Goal: Task Accomplishment & Management: Manage account settings

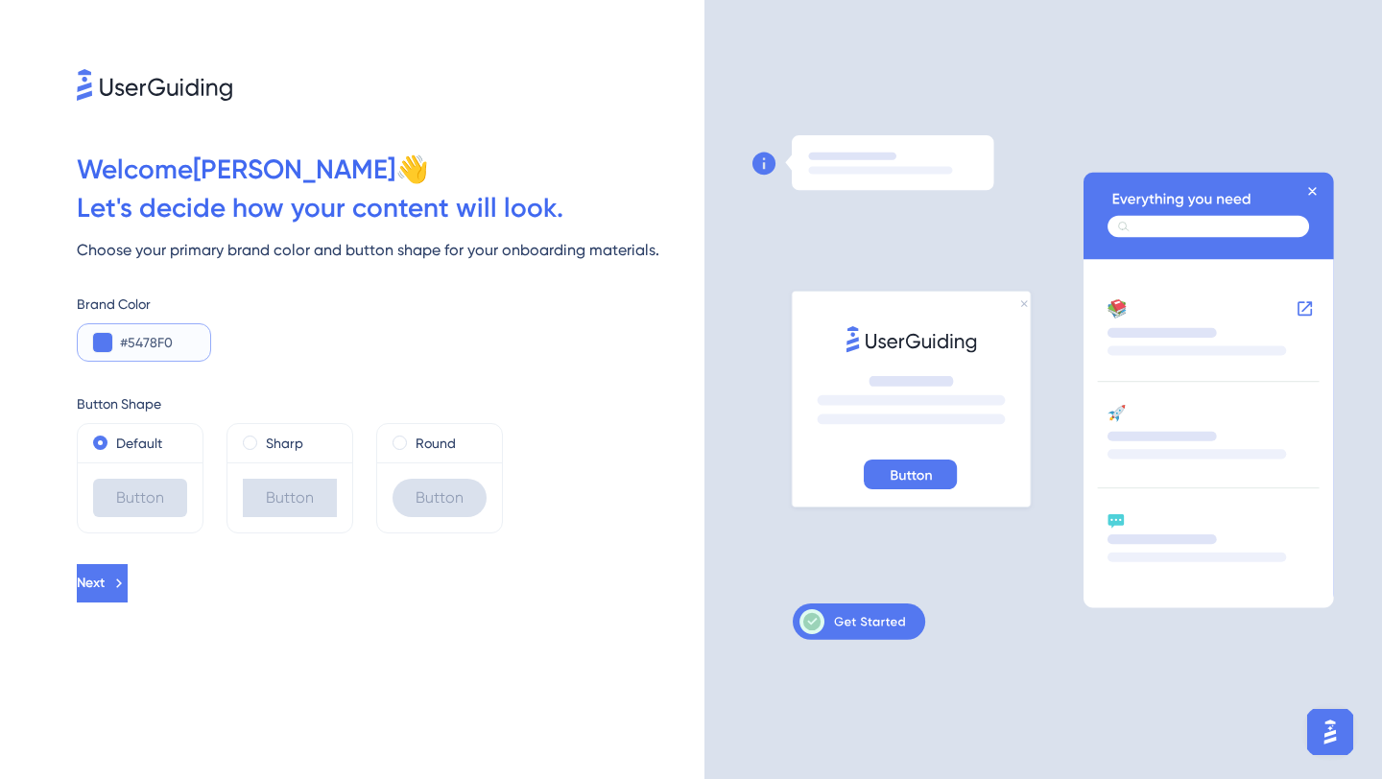
click at [111, 338] on button at bounding box center [102, 342] width 19 height 19
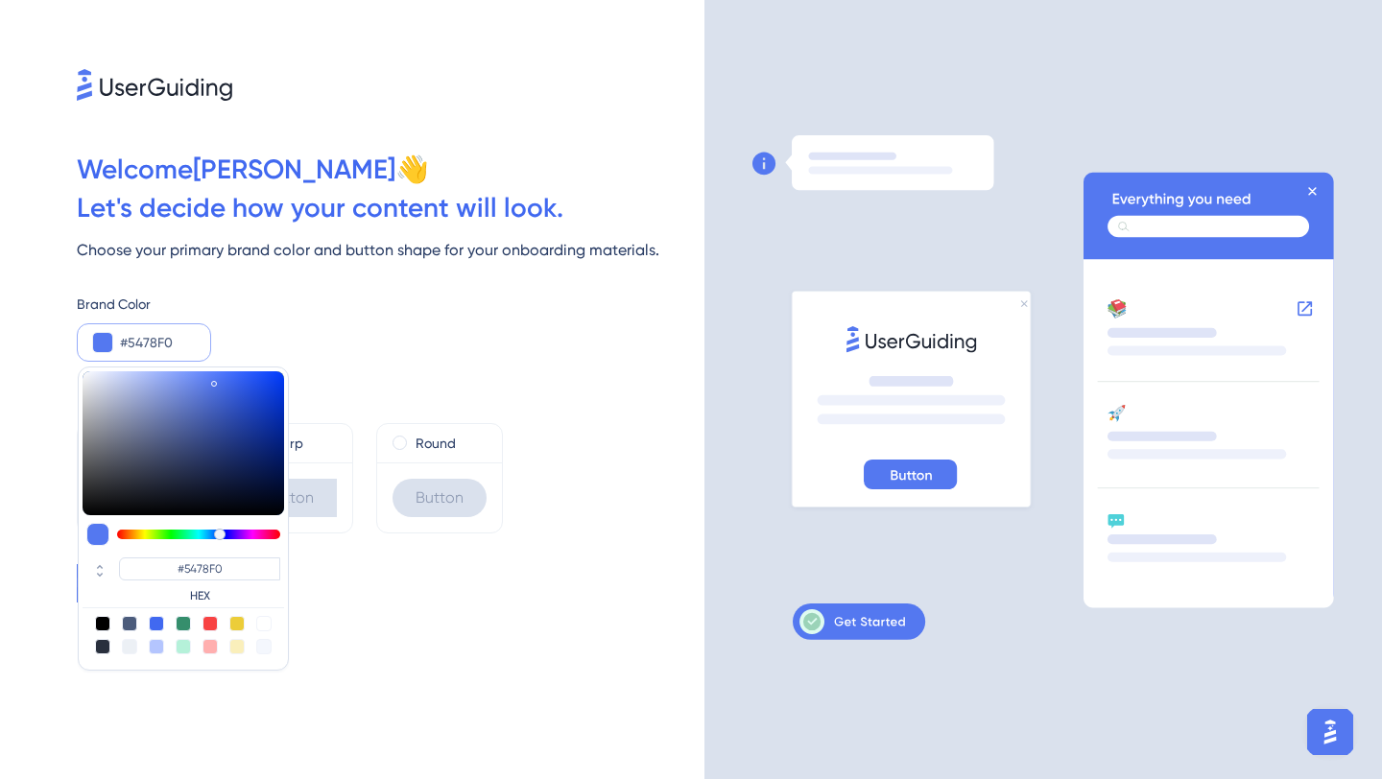
type input "#54c4f0"
type input "#54C4F0"
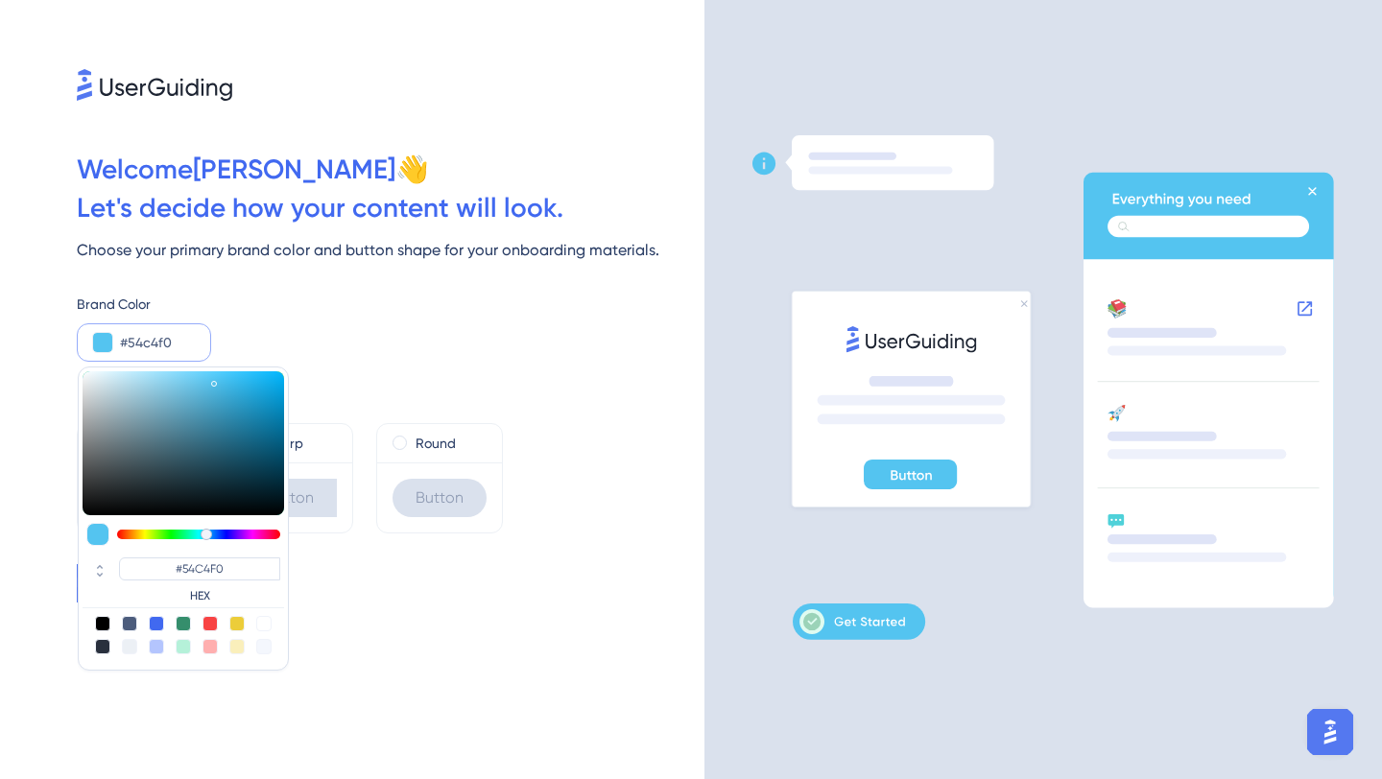
type input "#54c9f0"
type input "#54C9F0"
type input "#54d4f0"
type input "#54D4F0"
type input "#54eaf0"
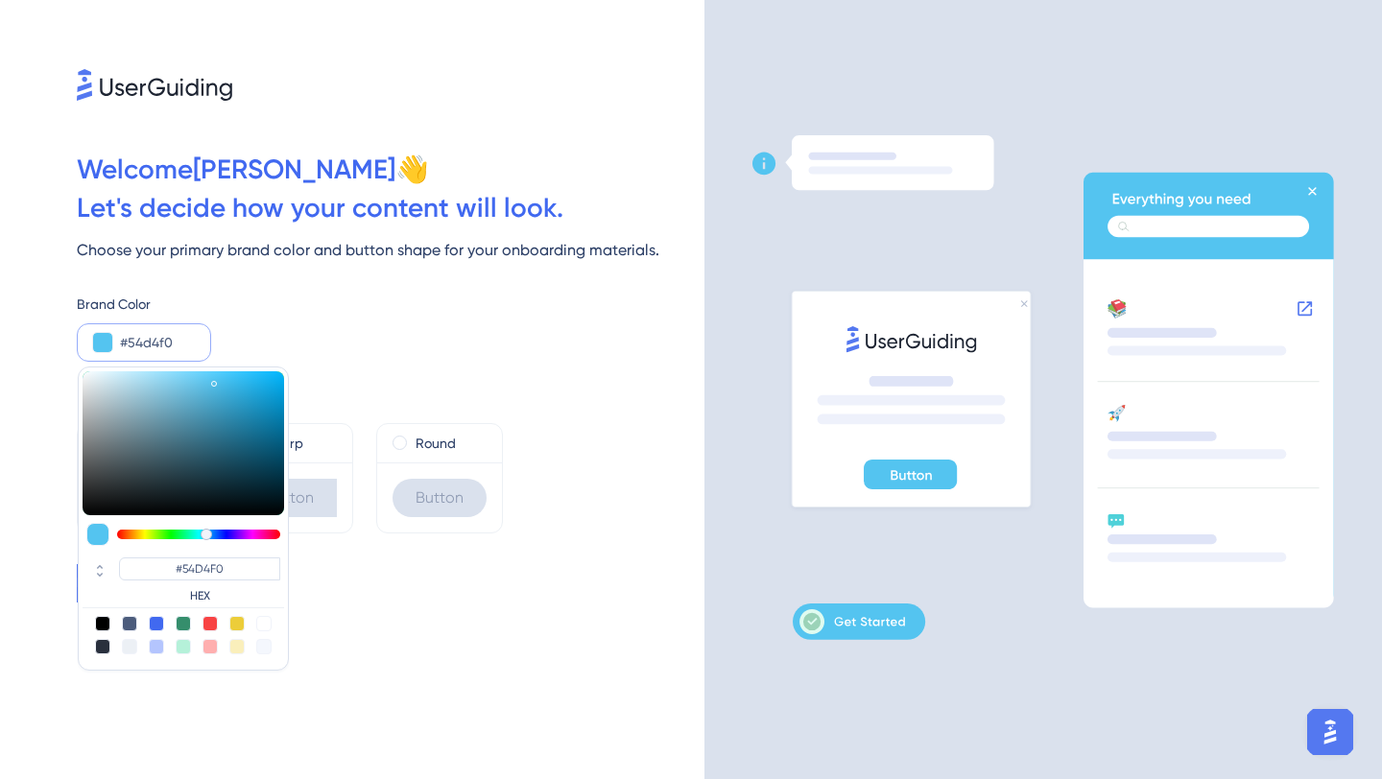
type input "#54EAF0"
type input "#54f0ea"
type input "#54F0EA"
type input "#54f0d4"
type input "#54F0D4"
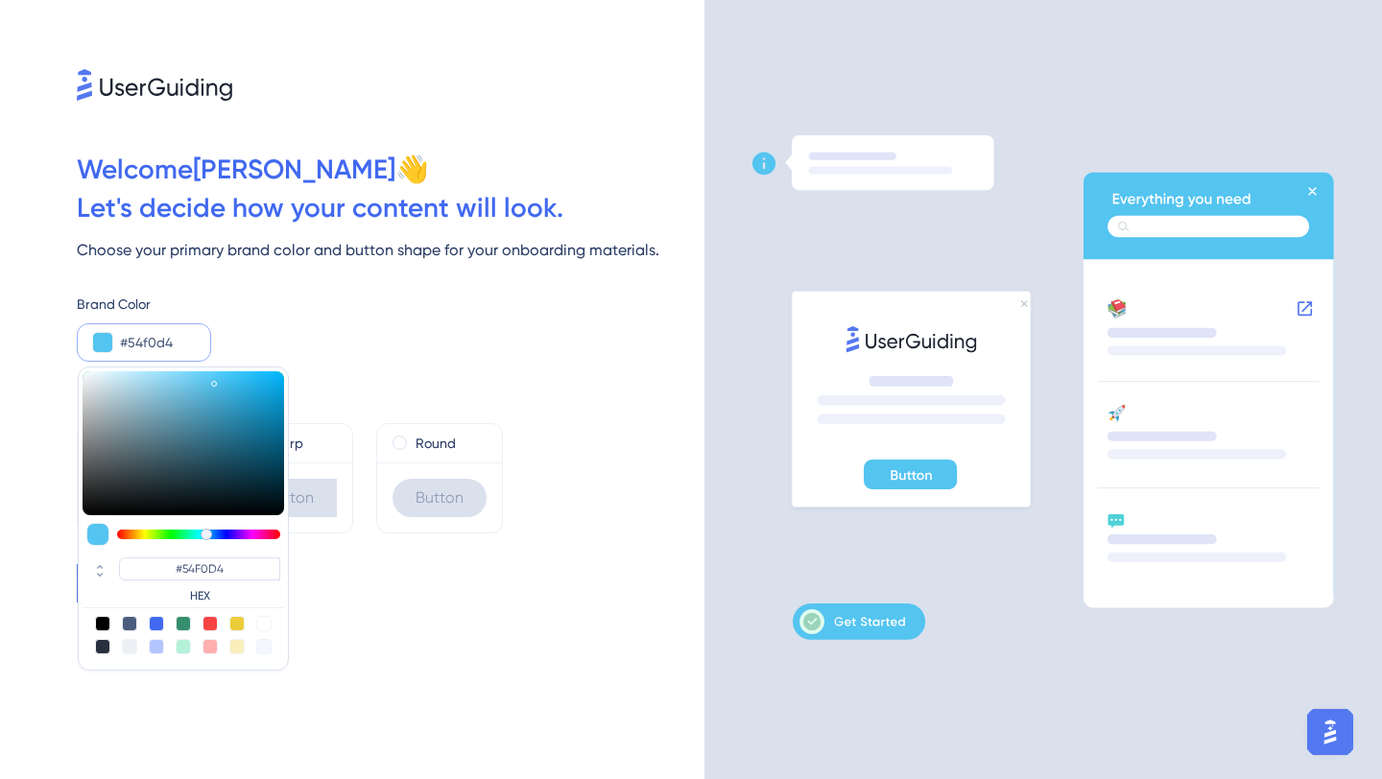
type input "#54f0be"
type input "#54F0BE"
type input "#54f0ae"
type input "#54F0AE"
type input "#54f0a3"
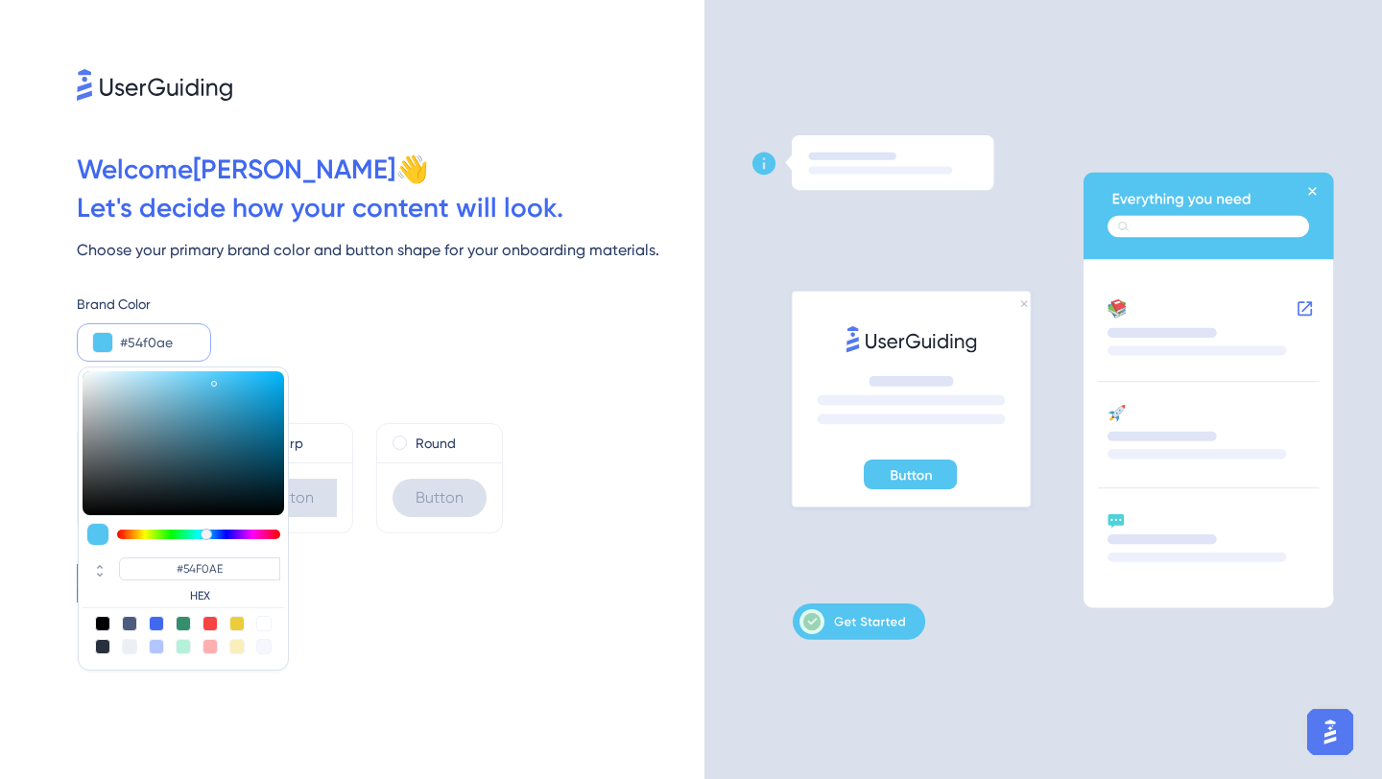
type input "#54F0A3"
type input "#54f09d"
type input "#54F09D"
type input "#54f098"
type input "#54F098"
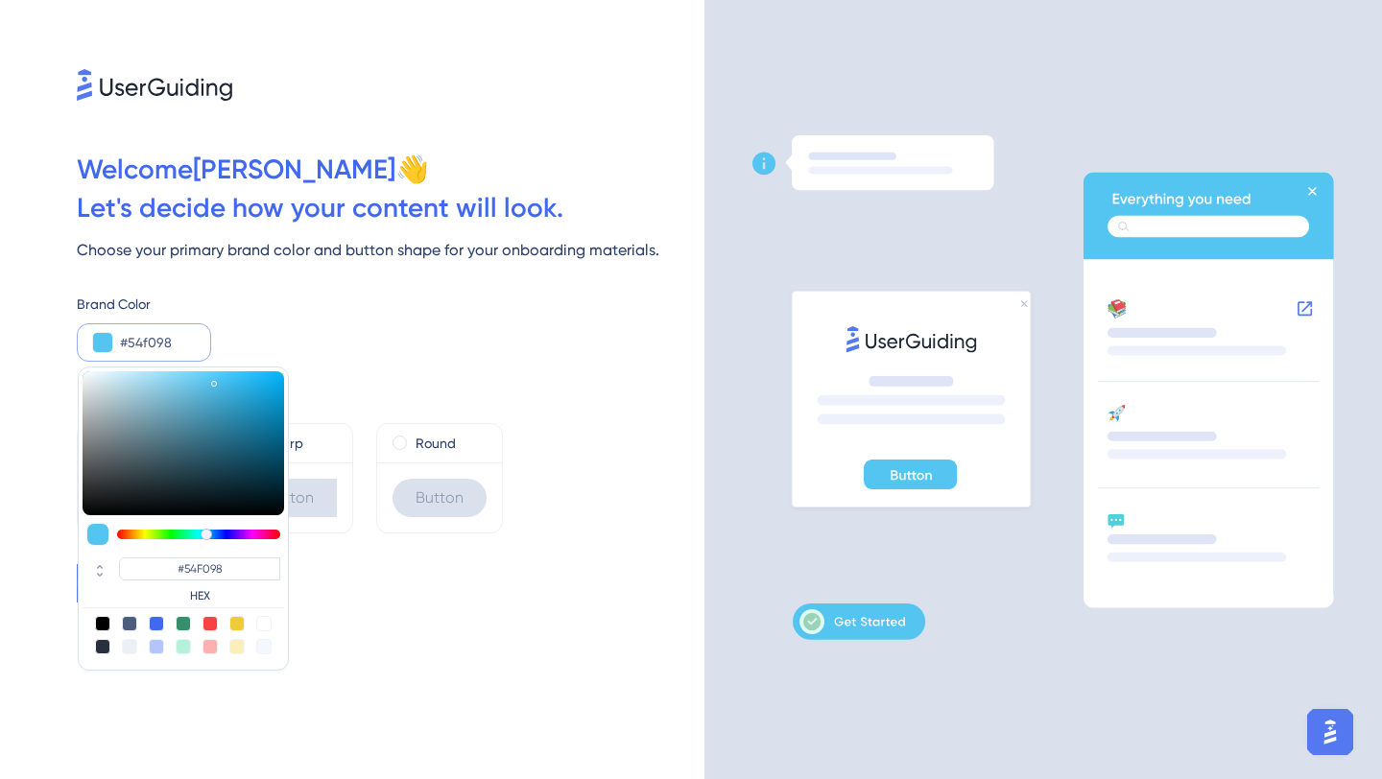
type input "#54f092"
type input "#54F092"
type input "#54f08d"
type input "#54F08D"
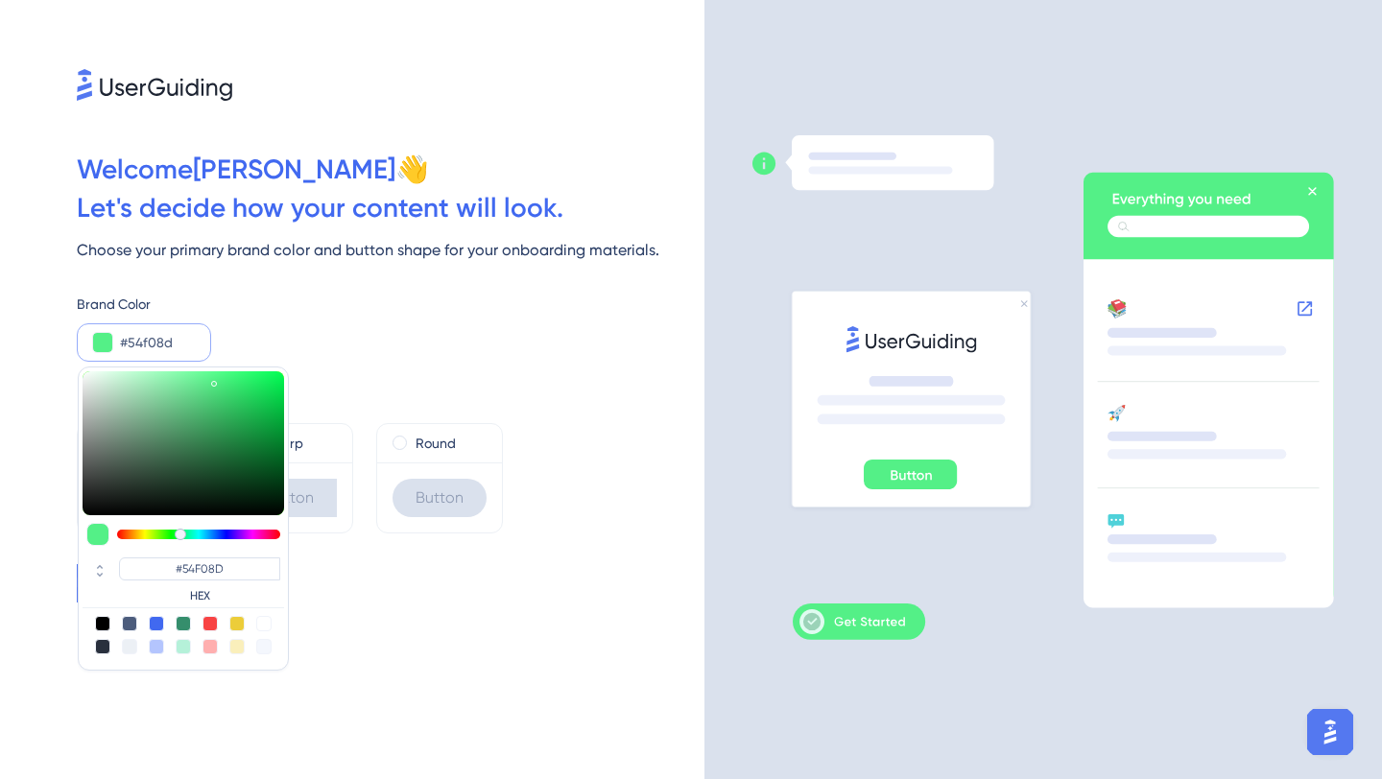
type input "#54f087"
type input "#54F087"
type input "#54f082"
type input "#54F082"
type input "#54f07c"
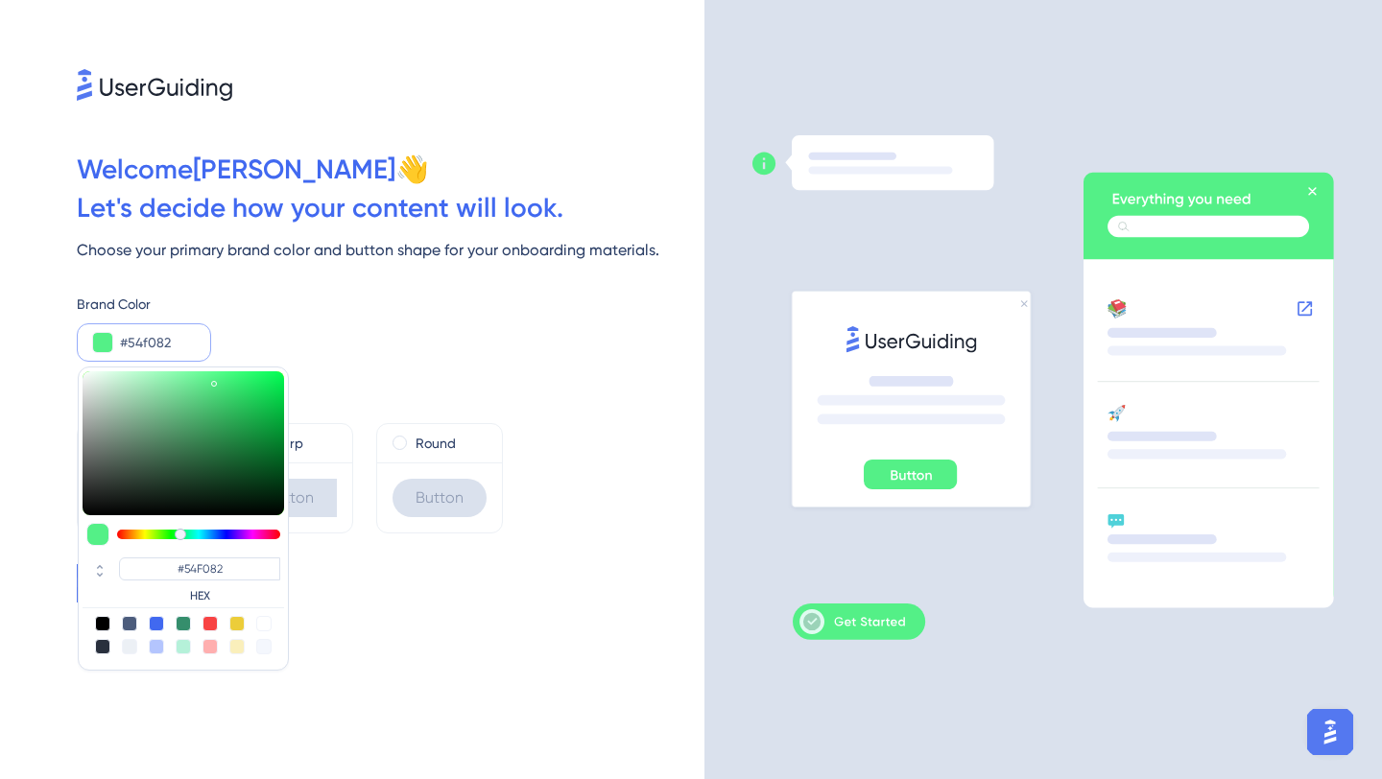
type input "#54F07C"
type input "#54f077"
type input "#54F077"
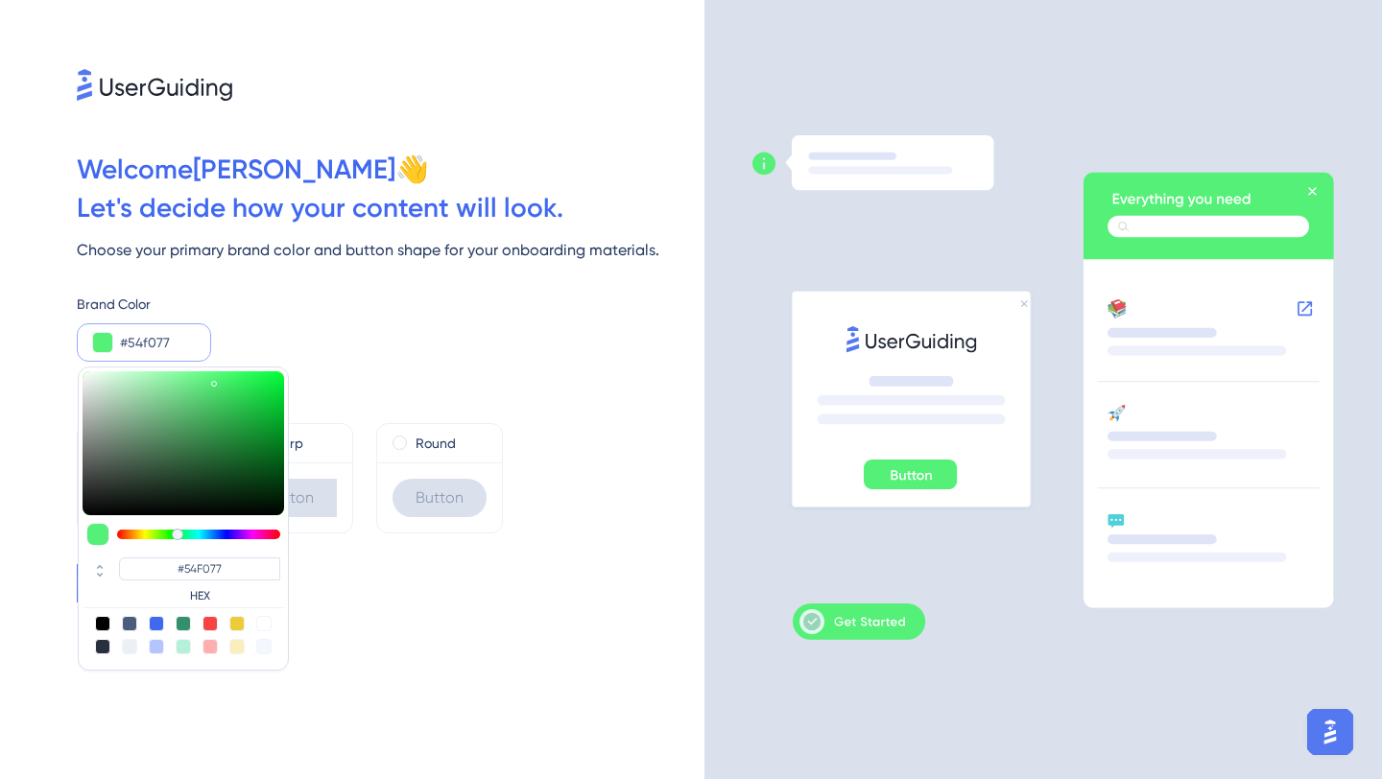
type input "#54f07c"
type input "#54F07C"
type input "#54f082"
type input "#54F082"
type input "#54f087"
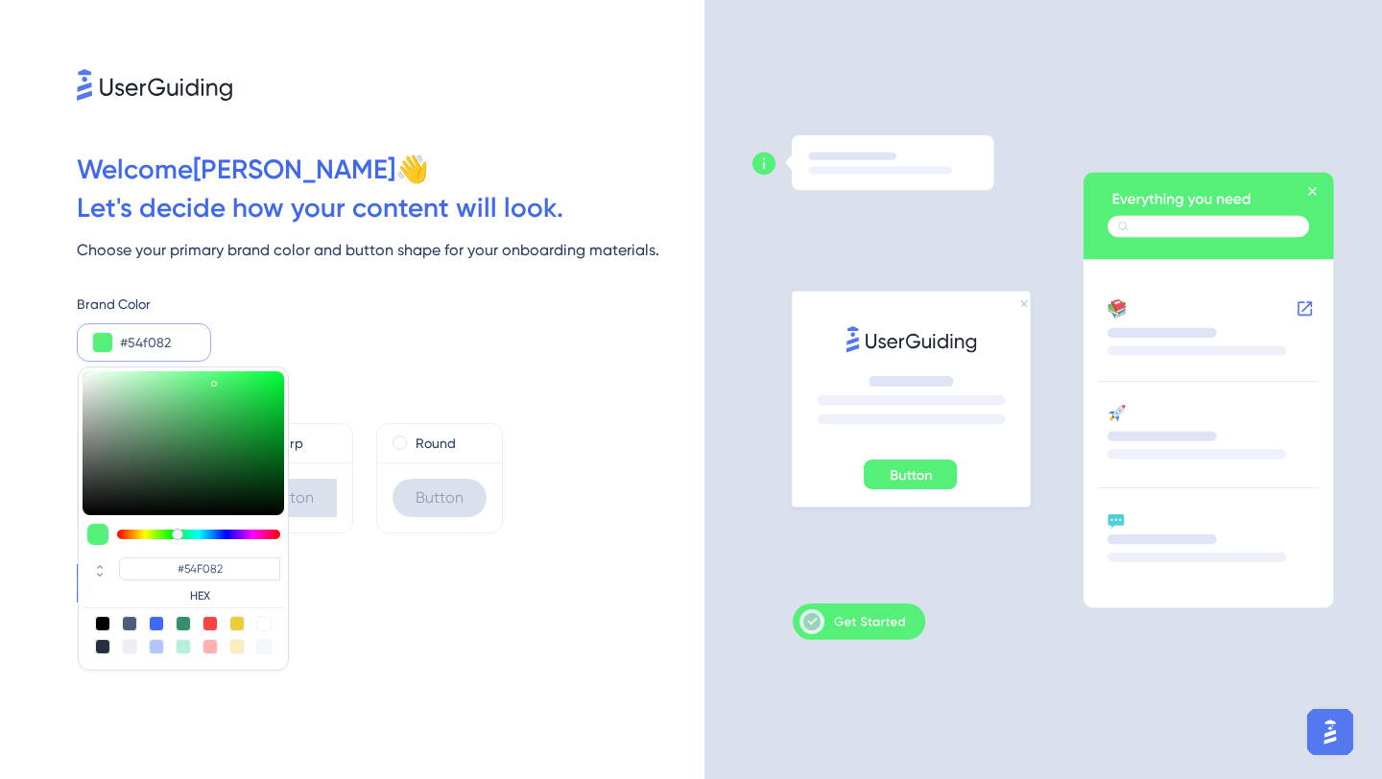
type input "#54F087"
type input "#54f08d"
type input "#54F08D"
type input "#54f092"
type input "#54F092"
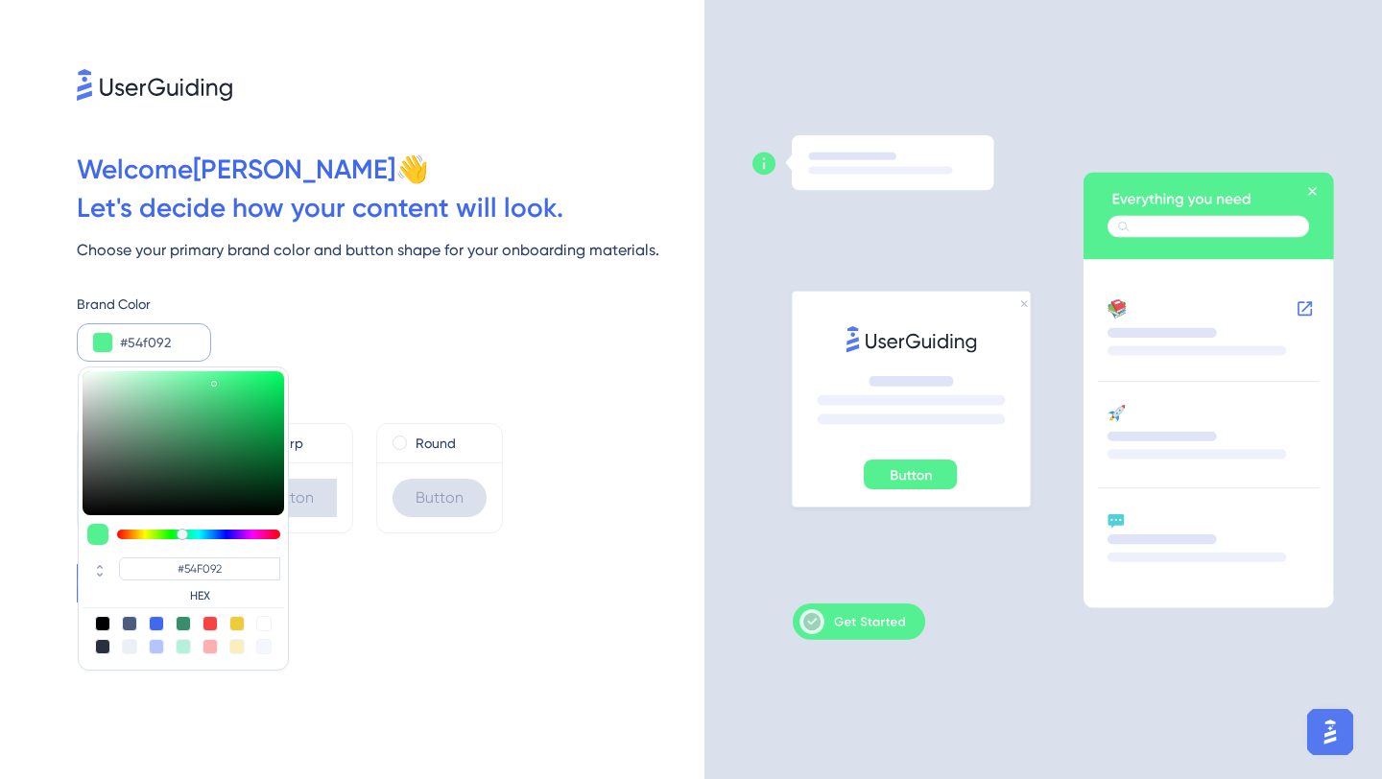
type input "#54f098"
type input "#54F098"
type input "#54f09d"
type input "#54F09D"
type input "#54f0a3"
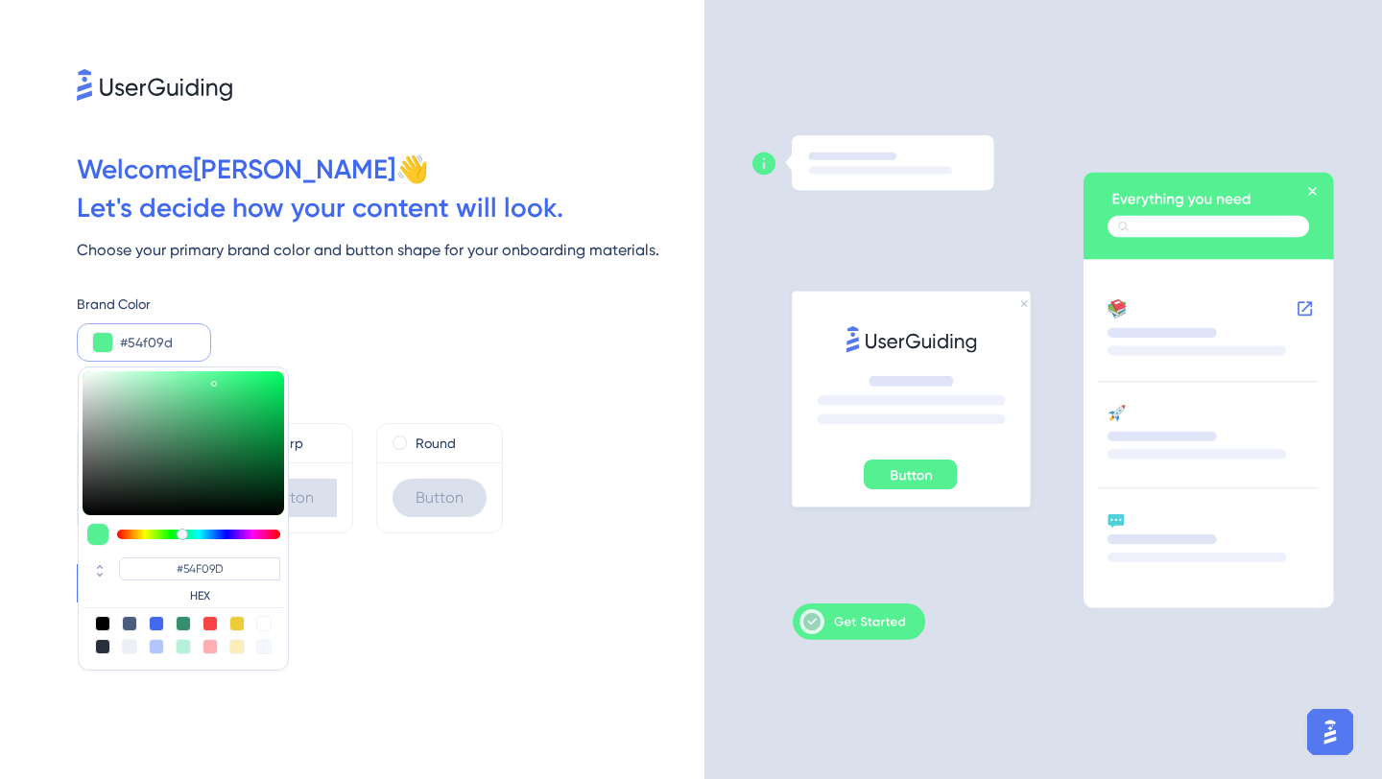
type input "#54F0A3"
type input "#54f0a8"
type input "#54F0A8"
type input "#54f0ae"
type input "#54F0AE"
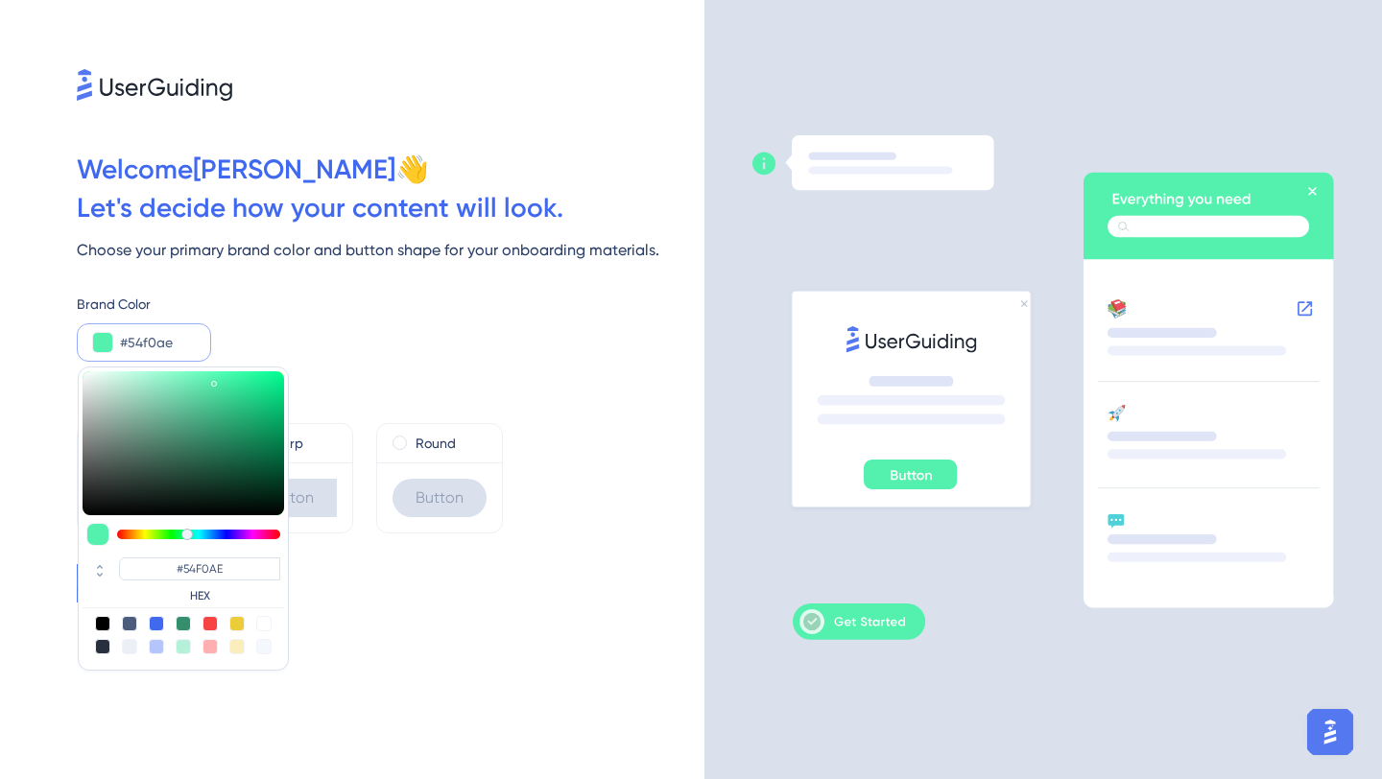
type input "#54f0b3"
type input "#54F0B3"
drag, startPoint x: 206, startPoint y: 537, endPoint x: 188, endPoint y: 538, distance: 18.3
click at [188, 538] on div at bounding box center [198, 535] width 163 height 10
click at [394, 298] on div "Brand Color" at bounding box center [391, 304] width 628 height 23
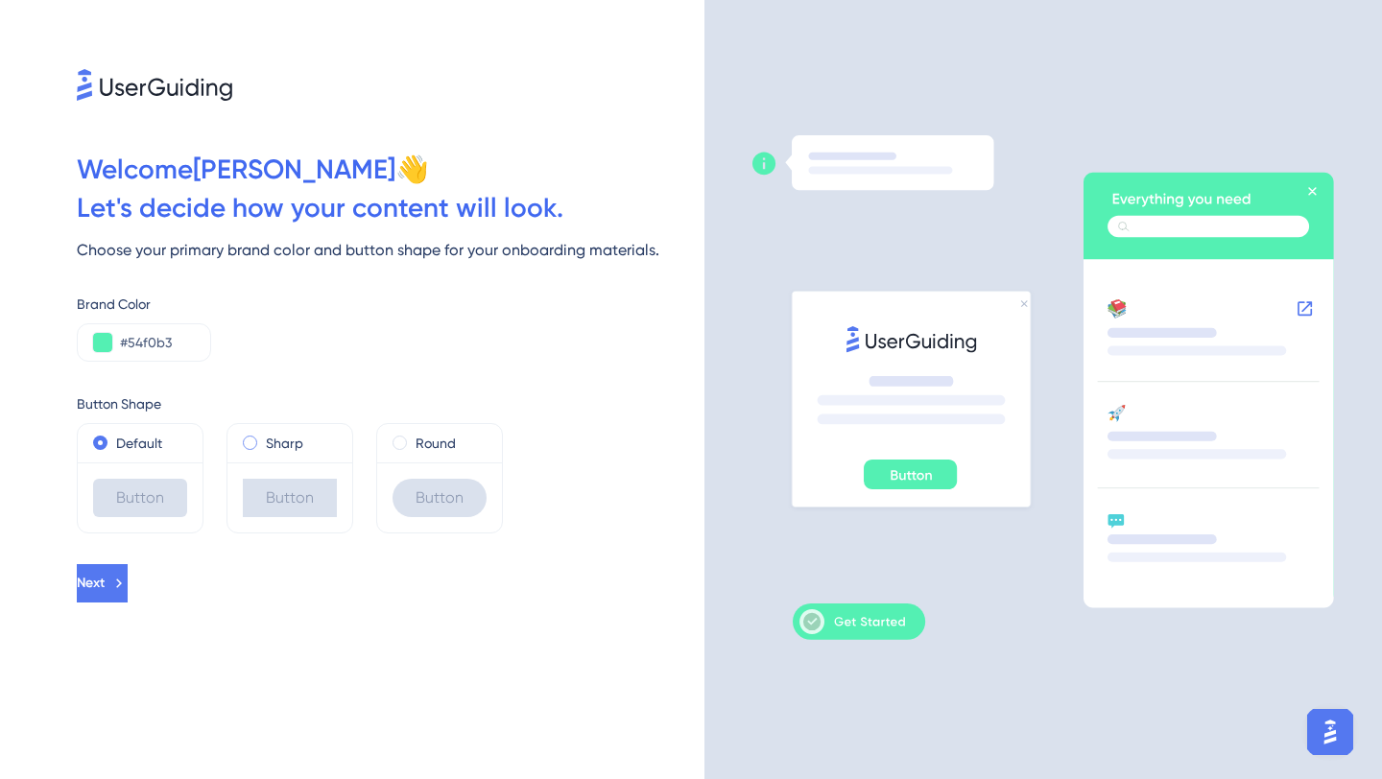
click at [262, 442] on div "Sharp" at bounding box center [290, 443] width 94 height 23
click at [403, 442] on span at bounding box center [400, 443] width 14 height 14
click at [413, 439] on input "radio" at bounding box center [413, 439] width 0 height 0
click at [128, 587] on icon at bounding box center [118, 583] width 17 height 17
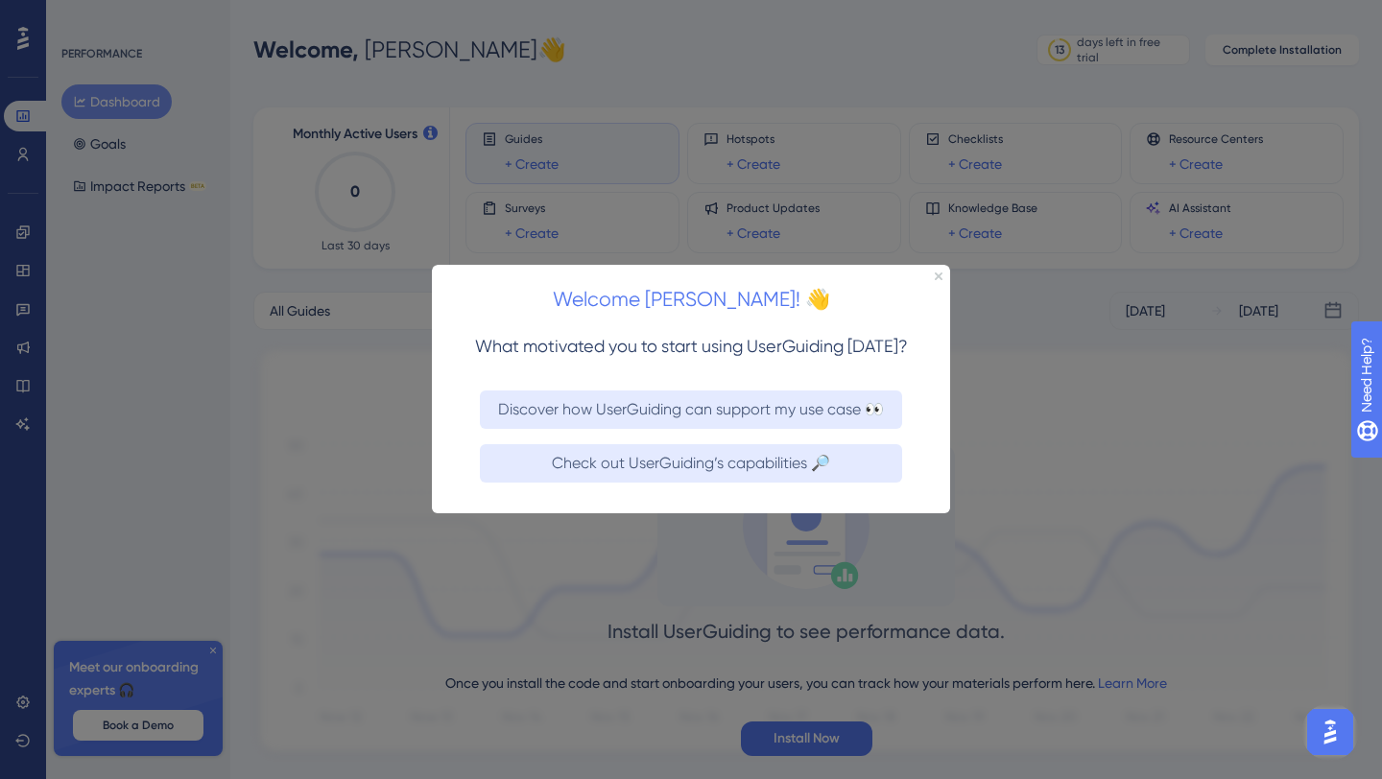
click at [932, 278] on div "Welcome [PERSON_NAME]! 👋" at bounding box center [691, 295] width 518 height 60
click at [935, 276] on icon "Close Preview" at bounding box center [939, 277] width 8 height 8
